Goal: Task Accomplishment & Management: Manage account settings

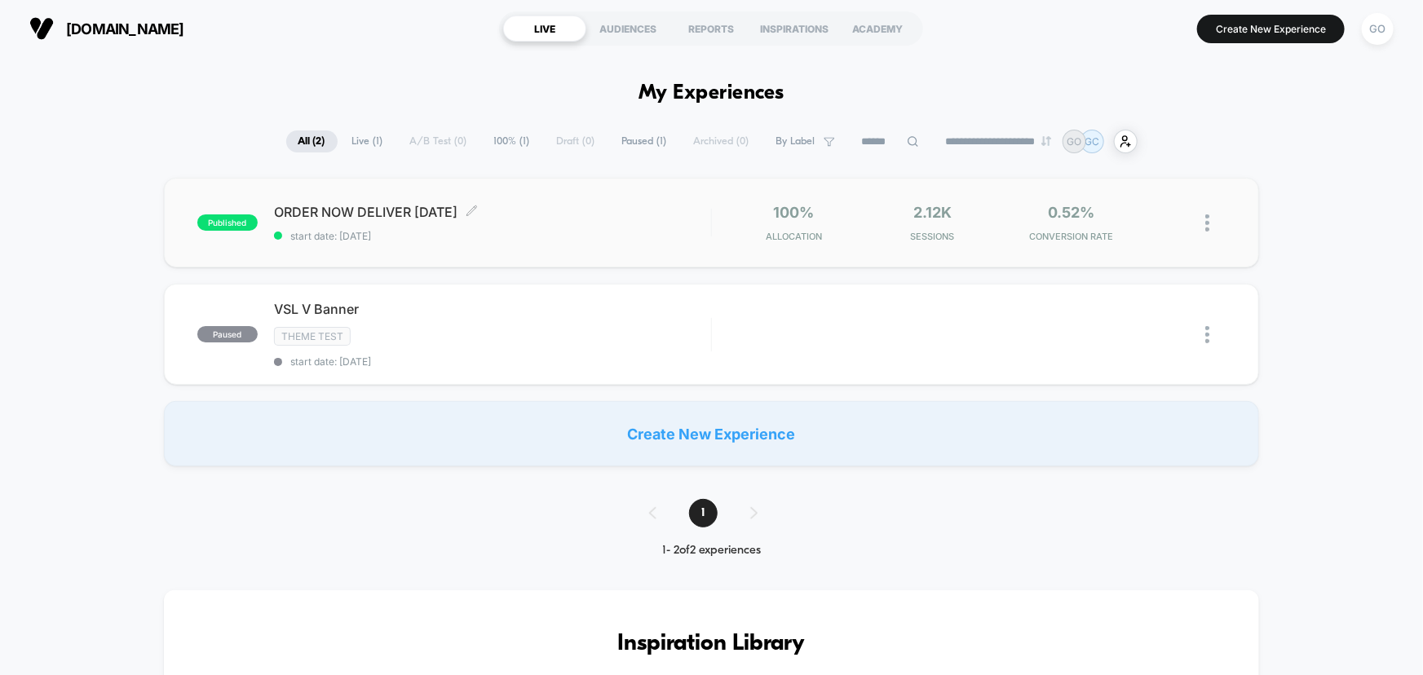
click at [483, 235] on span "start date: [DATE]" at bounding box center [492, 236] width 437 height 12
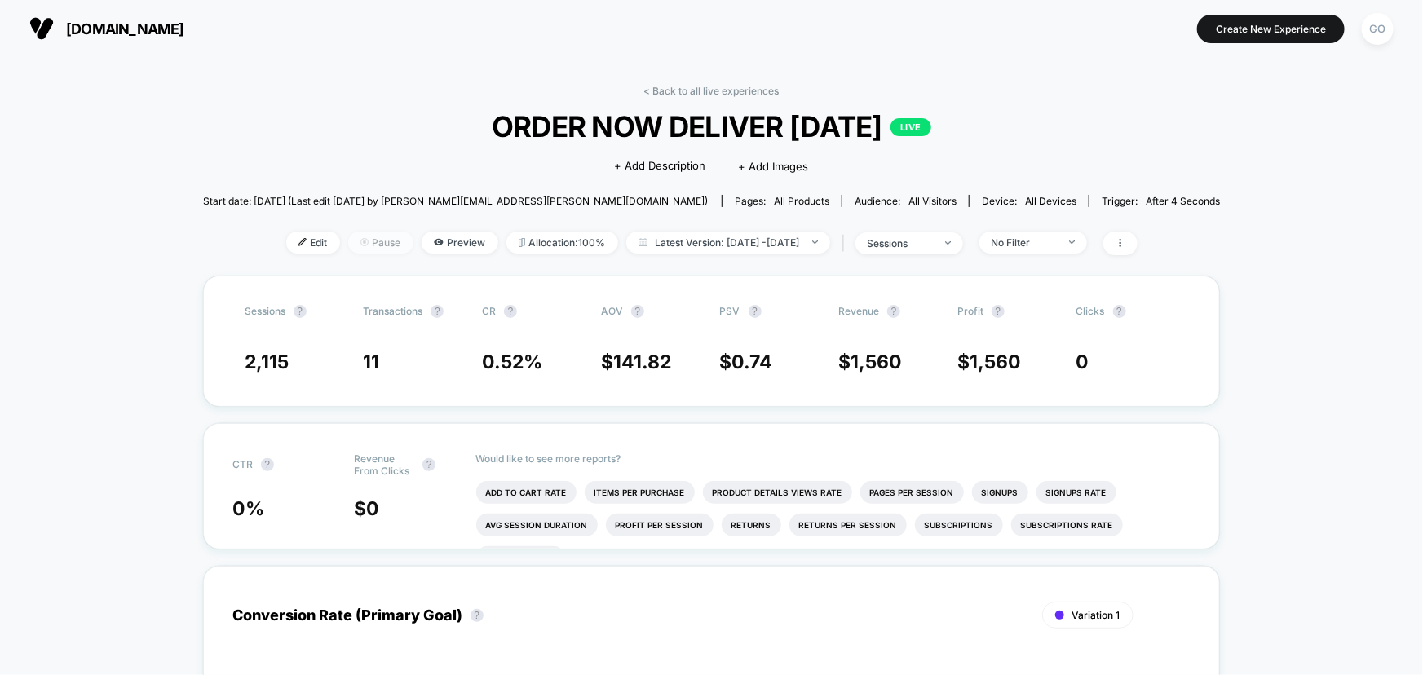
click at [353, 243] on span "Pause" at bounding box center [380, 243] width 65 height 22
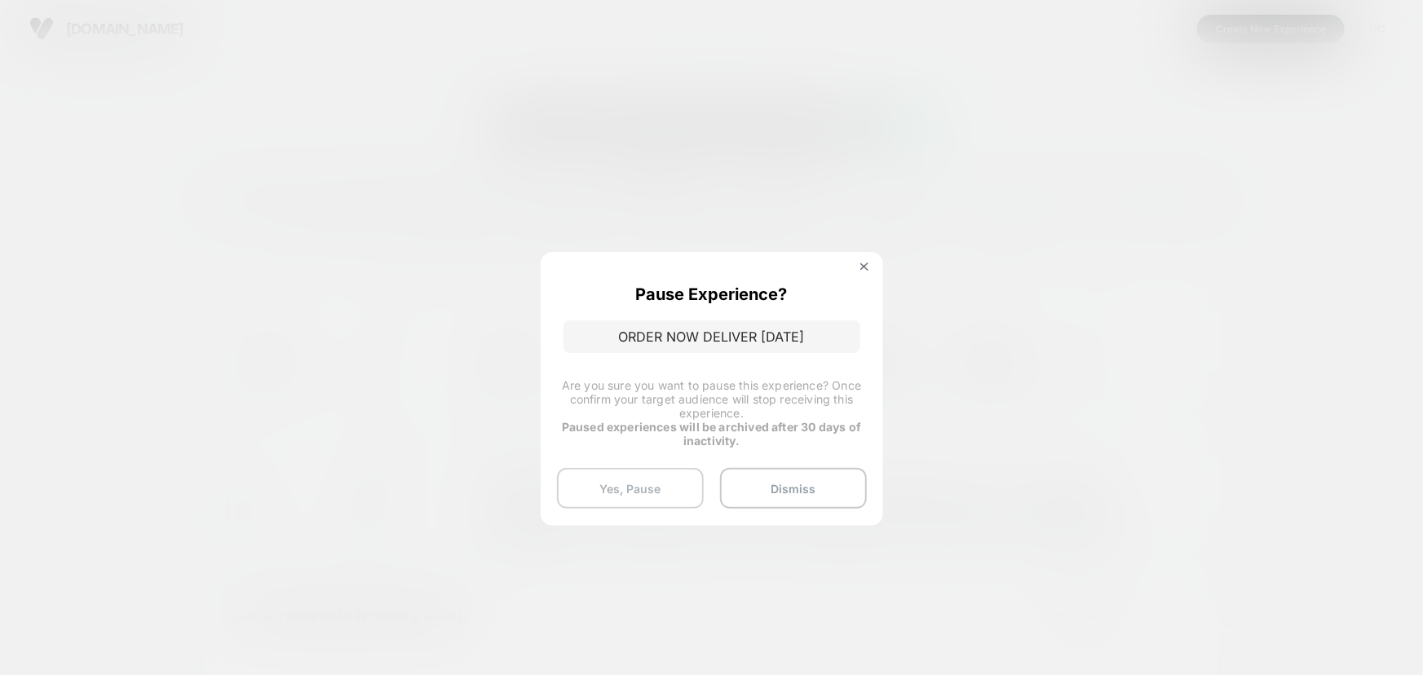
click at [652, 491] on button "Yes, Pause" at bounding box center [630, 488] width 147 height 41
